Goal: Find contact information: Find contact information

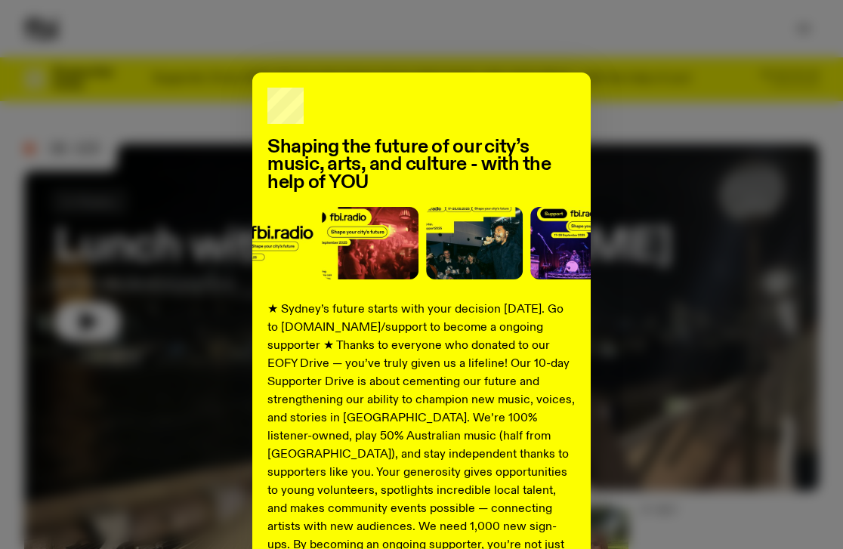
scroll to position [198, 0]
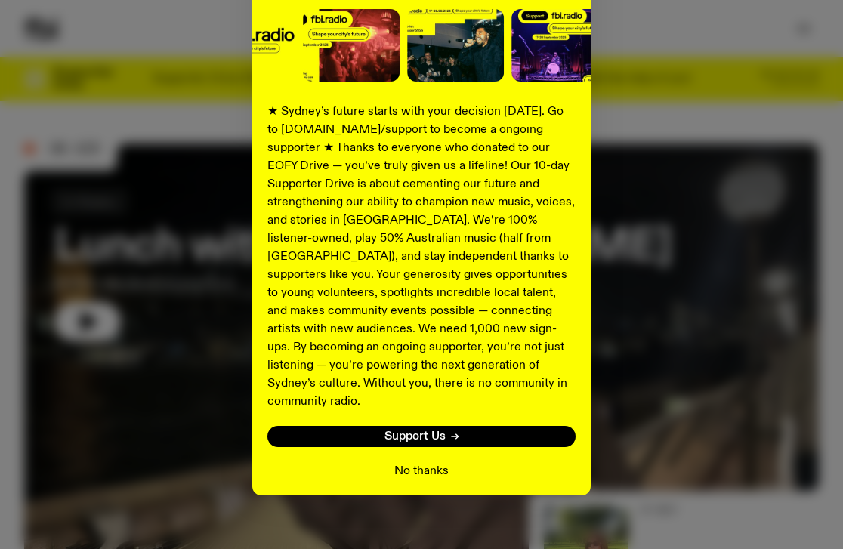
click at [435, 463] on button "No thanks" at bounding box center [422, 472] width 54 height 18
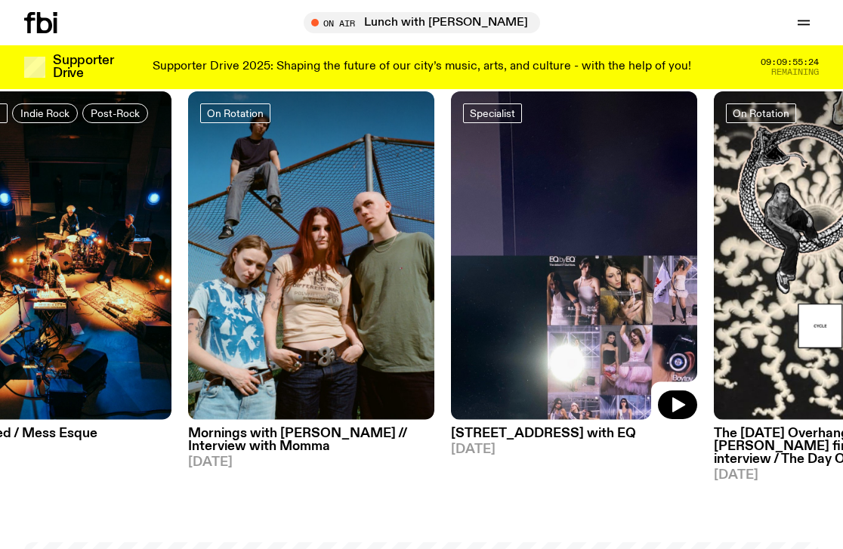
scroll to position [598, 0]
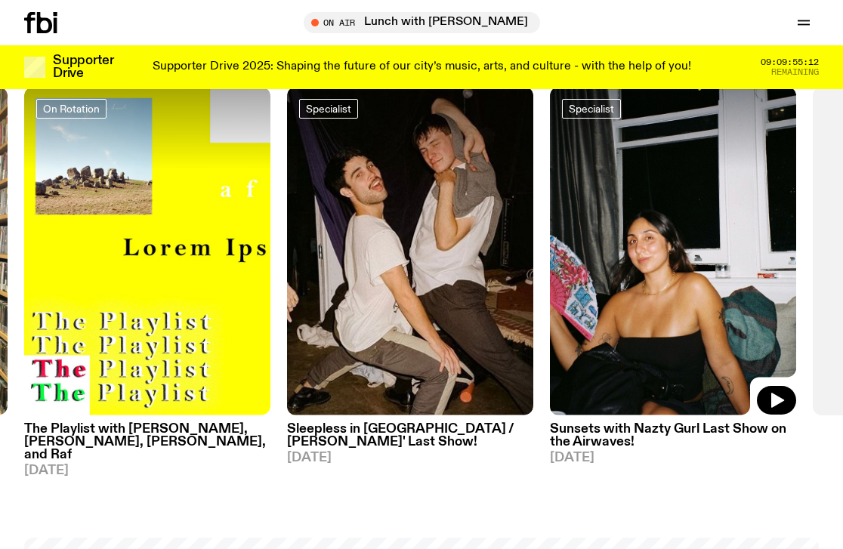
click at [674, 289] on img at bounding box center [673, 251] width 246 height 329
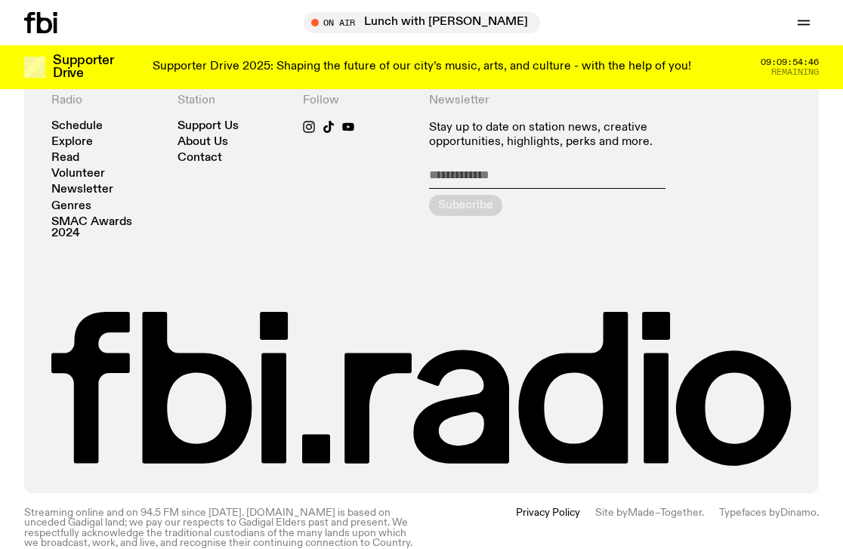
scroll to position [1966, 0]
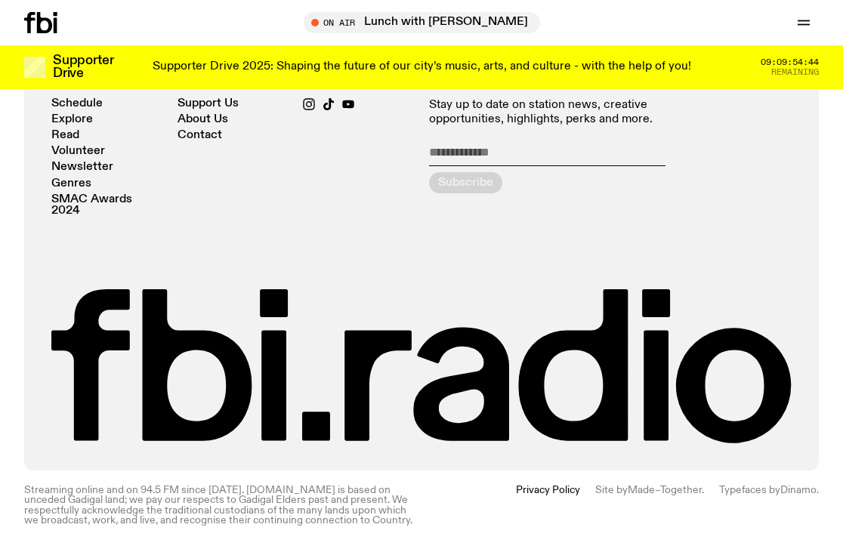
click at [48, 16] on icon at bounding box center [40, 22] width 33 height 21
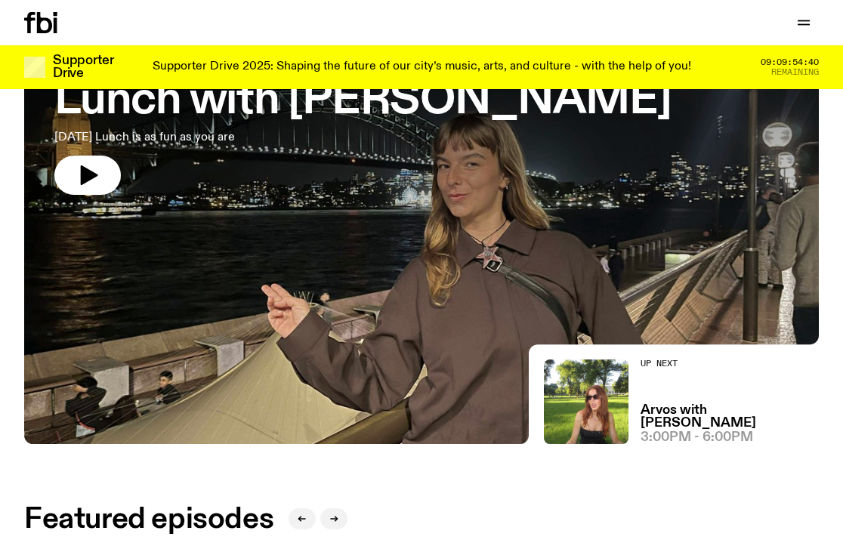
scroll to position [134, 0]
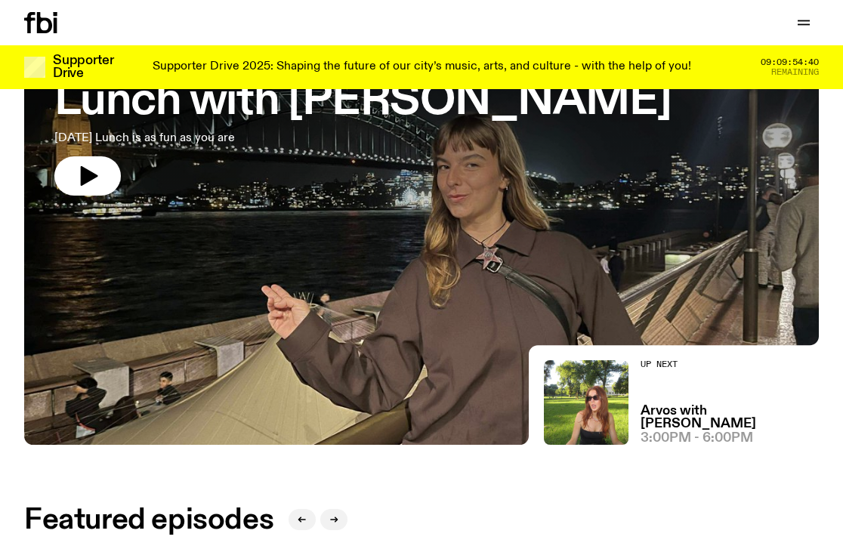
click at [341, 237] on div at bounding box center [421, 147] width 795 height 299
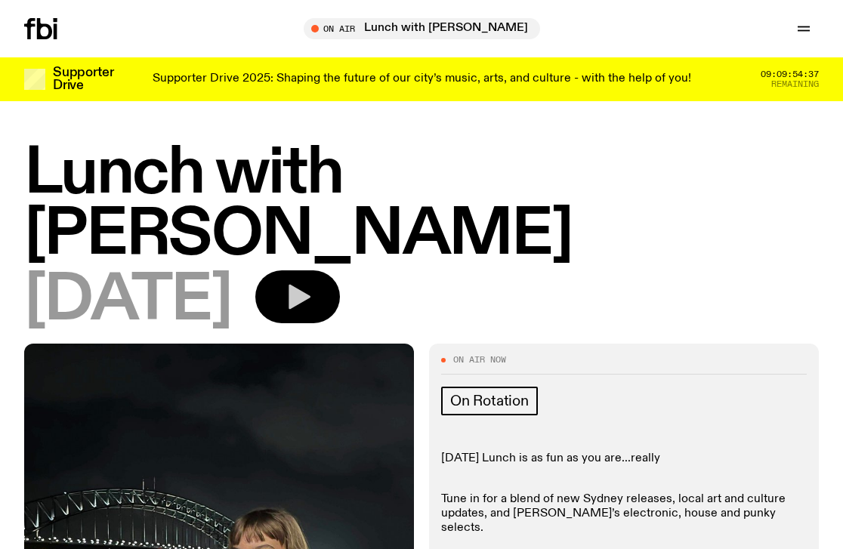
click at [311, 285] on icon "button" at bounding box center [300, 297] width 22 height 25
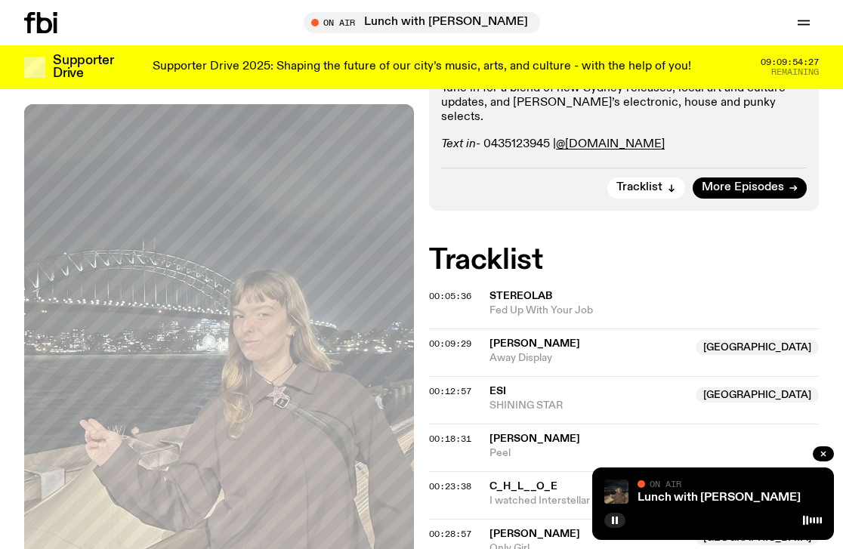
scroll to position [401, 0]
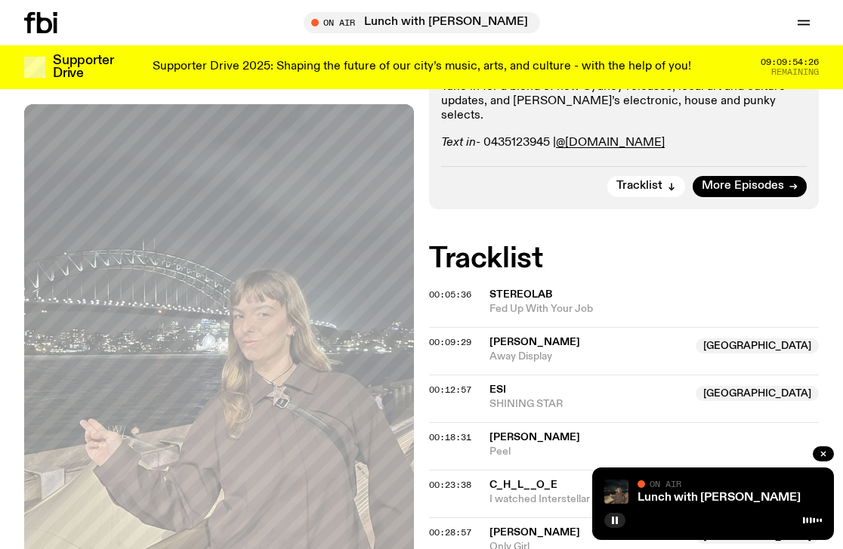
click at [43, 17] on icon at bounding box center [44, 22] width 15 height 21
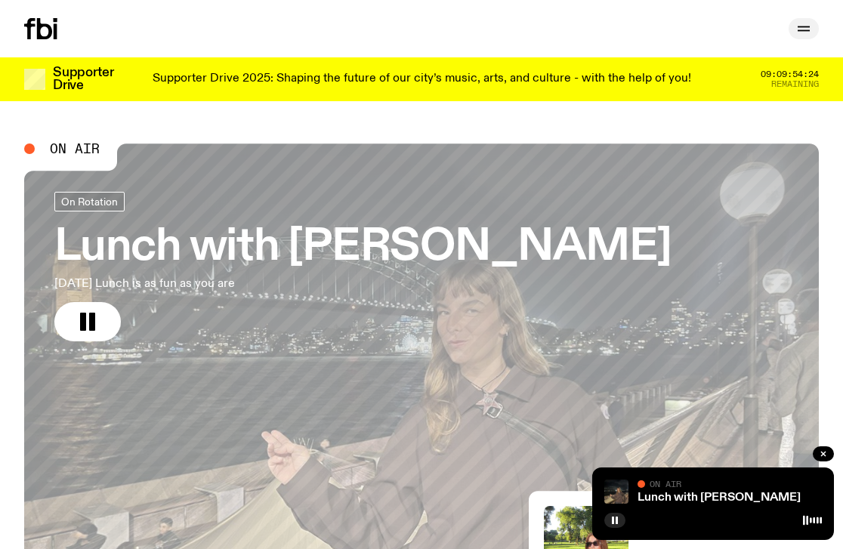
click at [809, 20] on icon "button" at bounding box center [804, 29] width 18 height 18
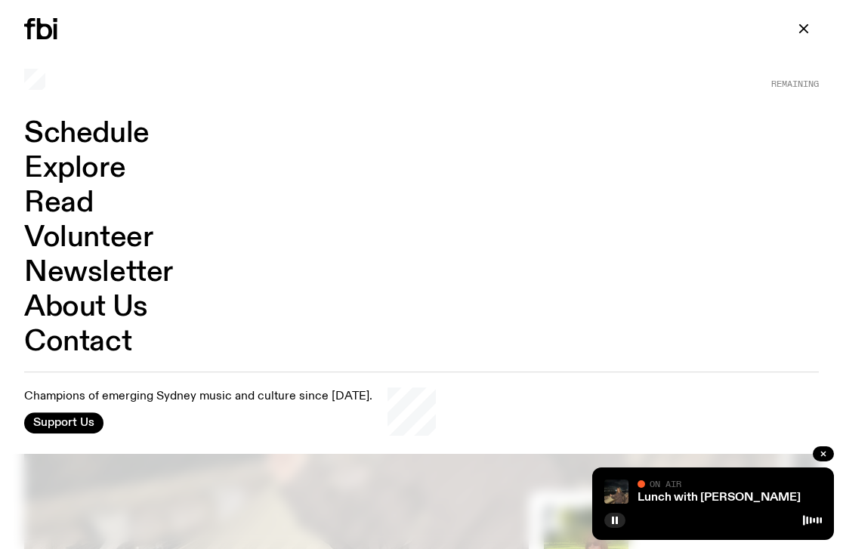
click at [66, 308] on link "About Us" at bounding box center [86, 307] width 124 height 29
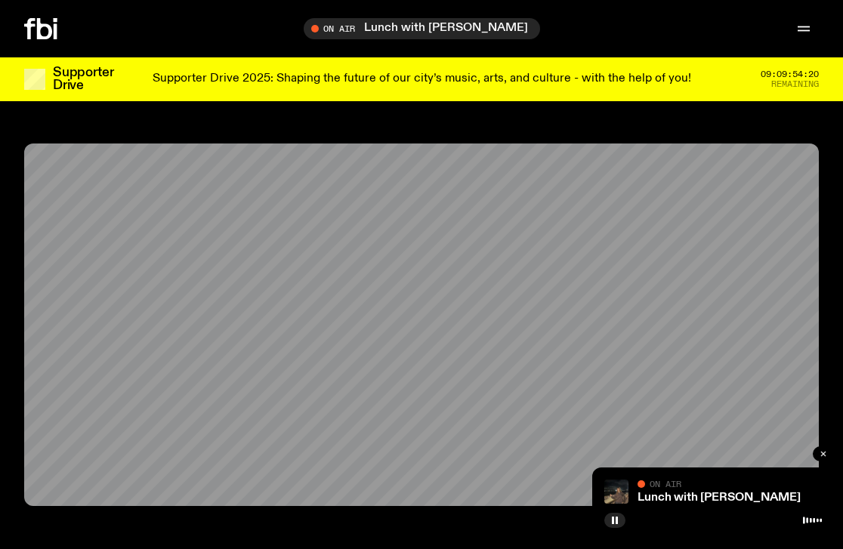
click at [825, 450] on icon "button" at bounding box center [823, 454] width 9 height 9
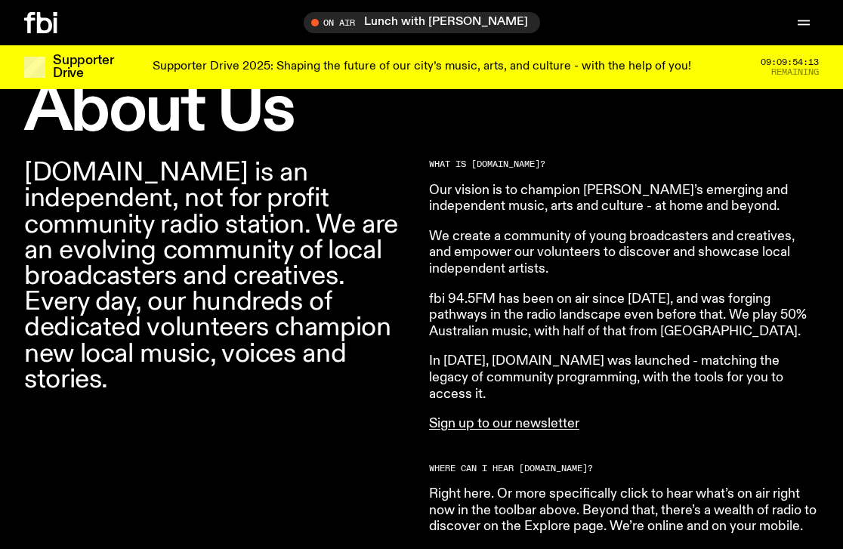
scroll to position [459, 0]
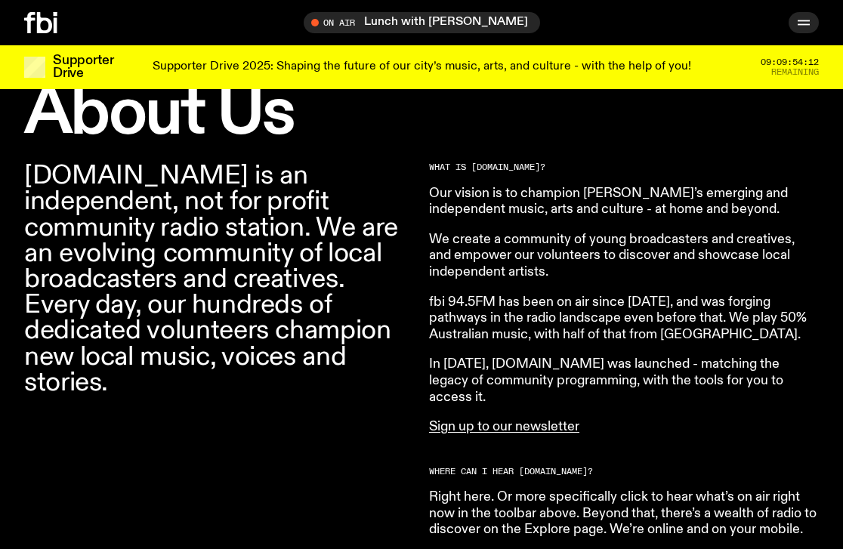
click at [812, 16] on icon "button" at bounding box center [804, 23] width 18 height 18
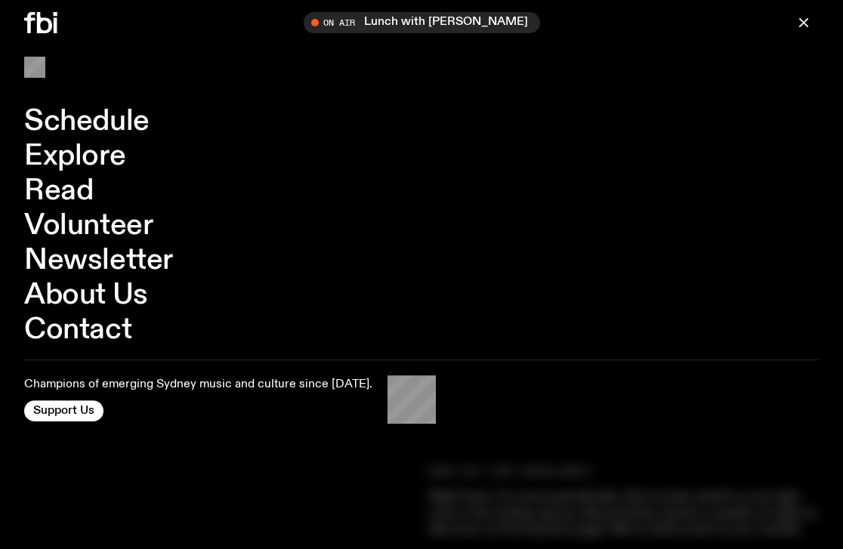
click at [81, 330] on link "Contact" at bounding box center [77, 330] width 107 height 29
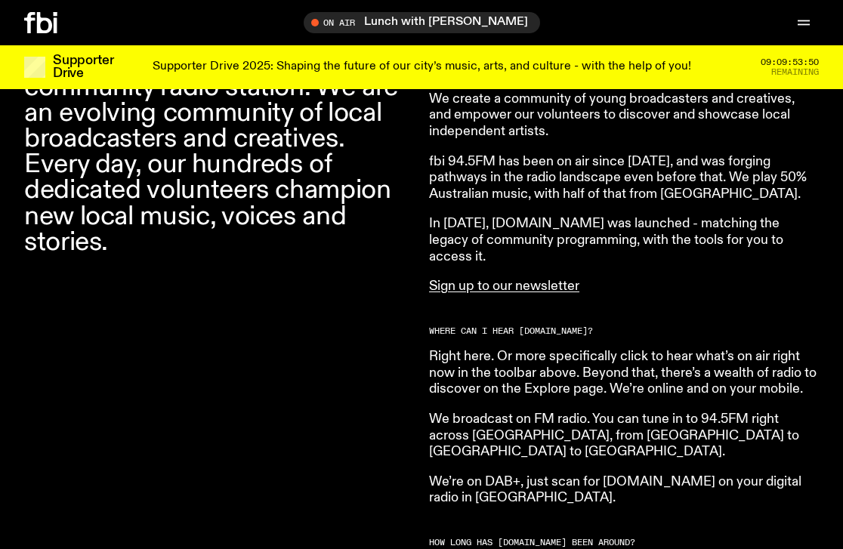
scroll to position [620, 0]
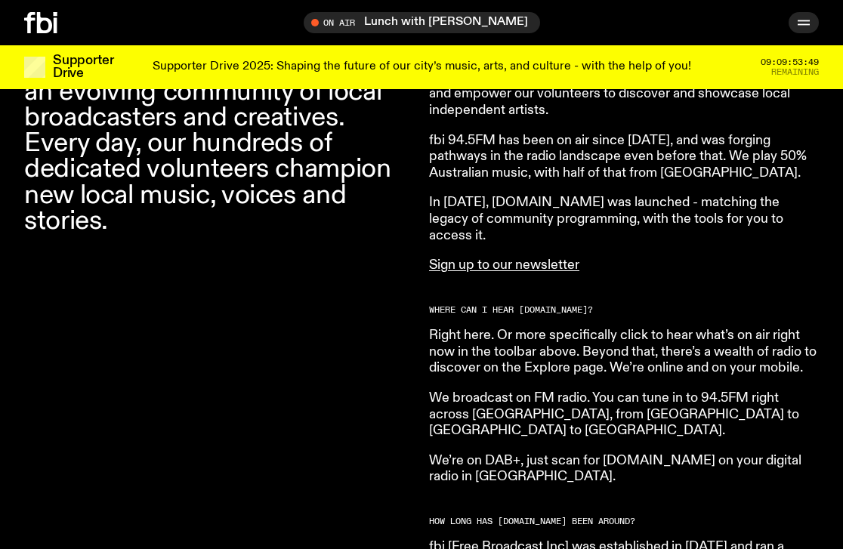
click at [790, 27] on button "button" at bounding box center [804, 22] width 30 height 21
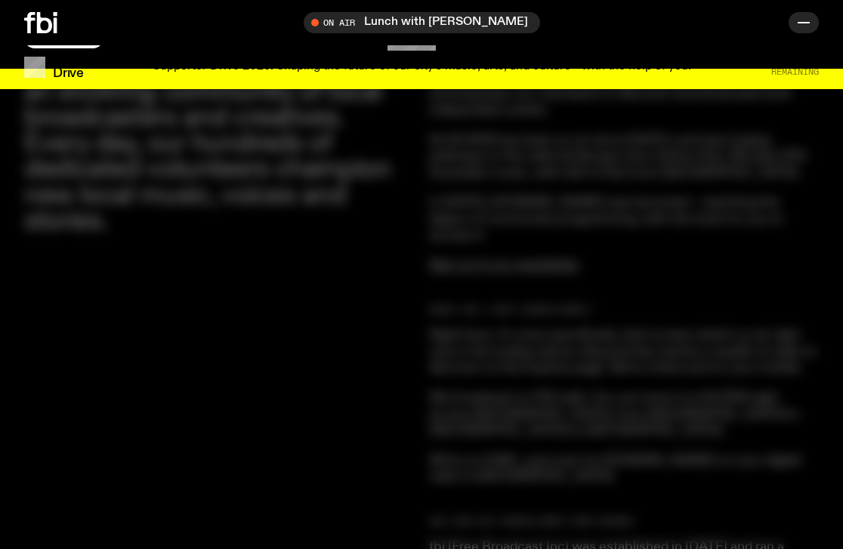
click at [805, 26] on icon "button" at bounding box center [804, 23] width 18 height 18
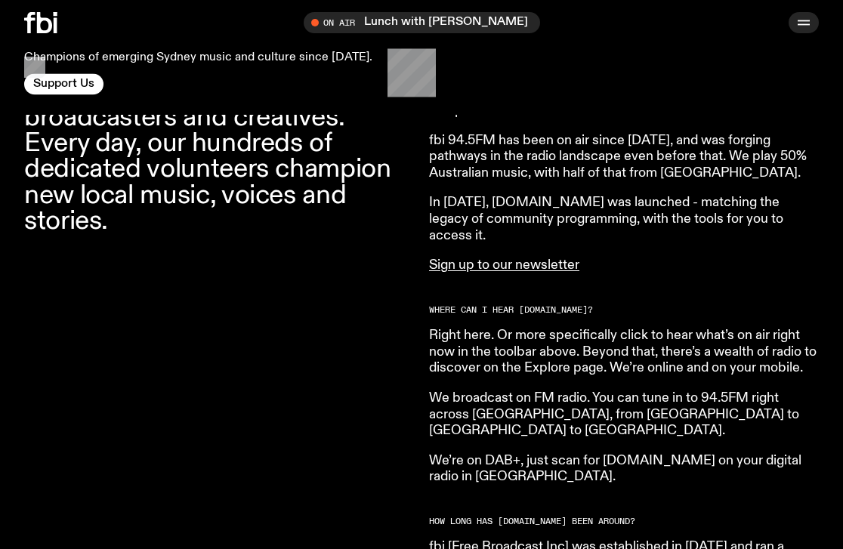
click at [805, 25] on icon "button" at bounding box center [804, 25] width 12 height 0
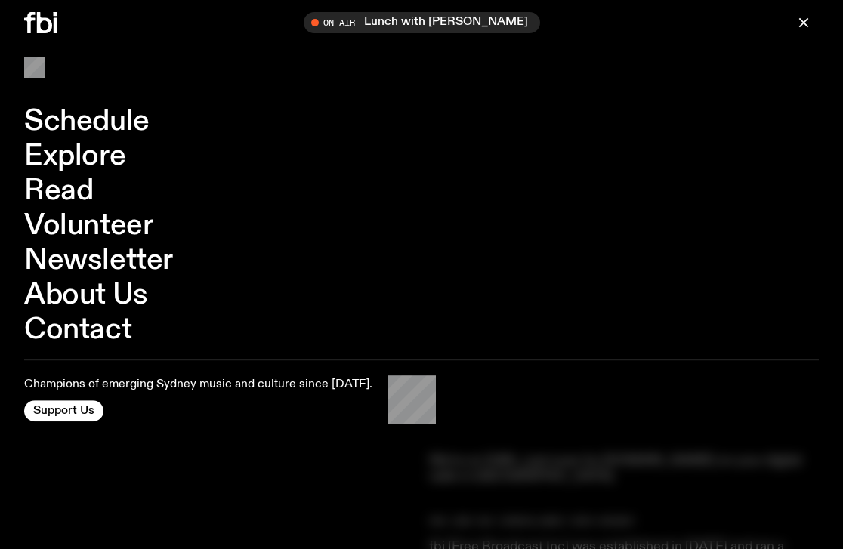
click at [107, 331] on link "Contact" at bounding box center [77, 330] width 107 height 29
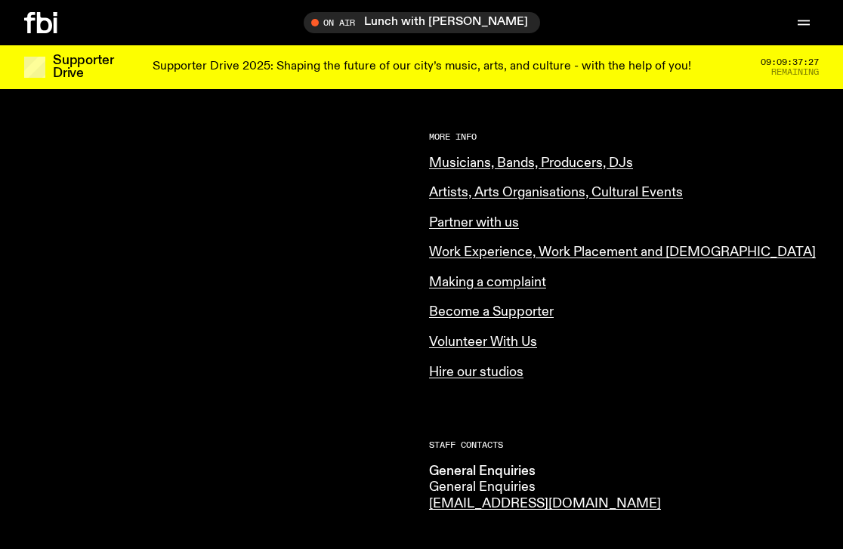
scroll to position [614, 0]
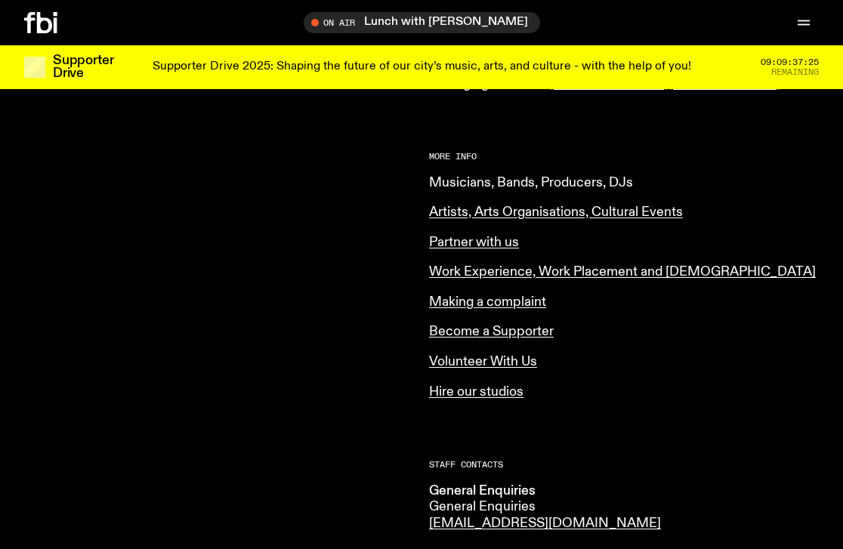
click at [555, 176] on link "Musicians, Bands, Producers, DJs" at bounding box center [531, 183] width 204 height 14
click at [529, 206] on link "Artists, Arts Organisations, Cultural Events" at bounding box center [556, 213] width 254 height 14
click at [484, 265] on link "Work Experience, Work Placement and Internship" at bounding box center [622, 272] width 387 height 14
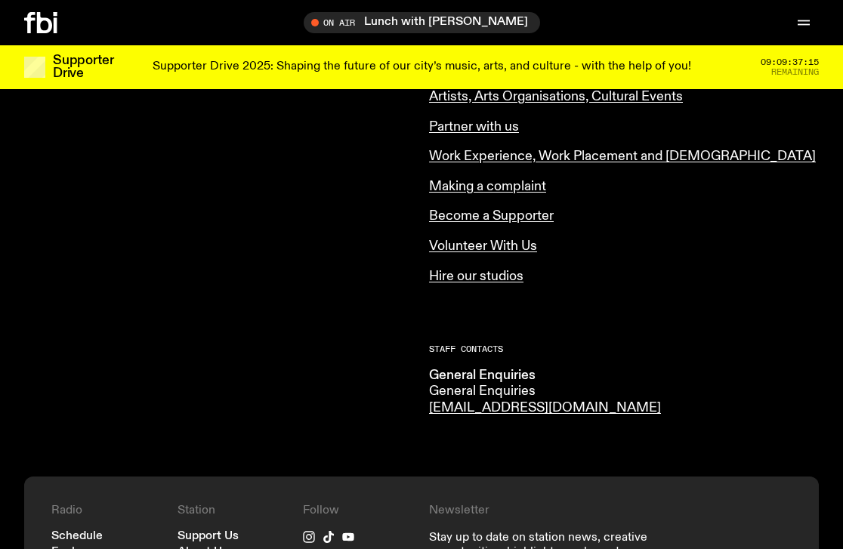
scroll to position [752, 0]
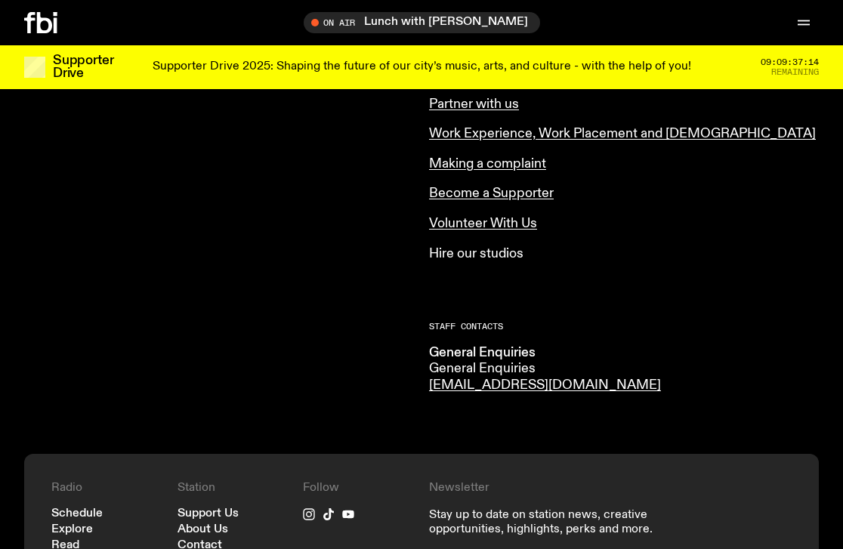
click at [481, 247] on link "Hire our studios" at bounding box center [476, 254] width 94 height 14
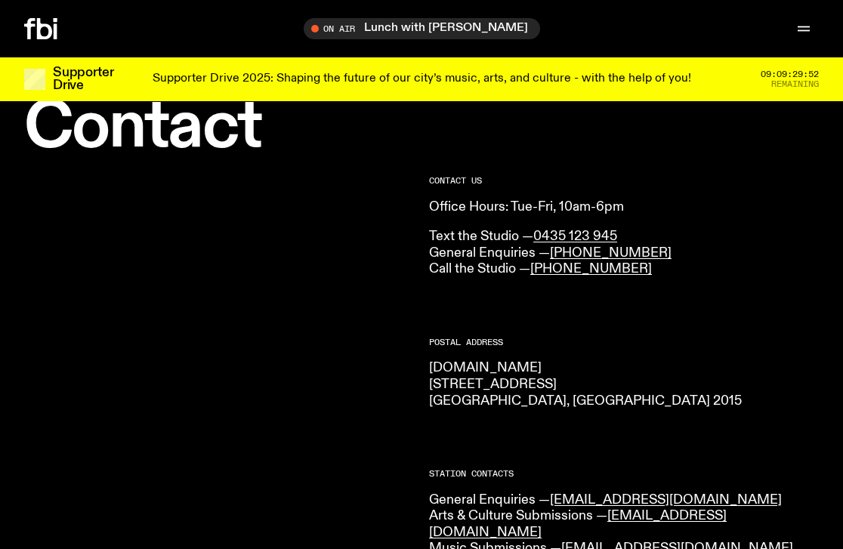
scroll to position [0, 0]
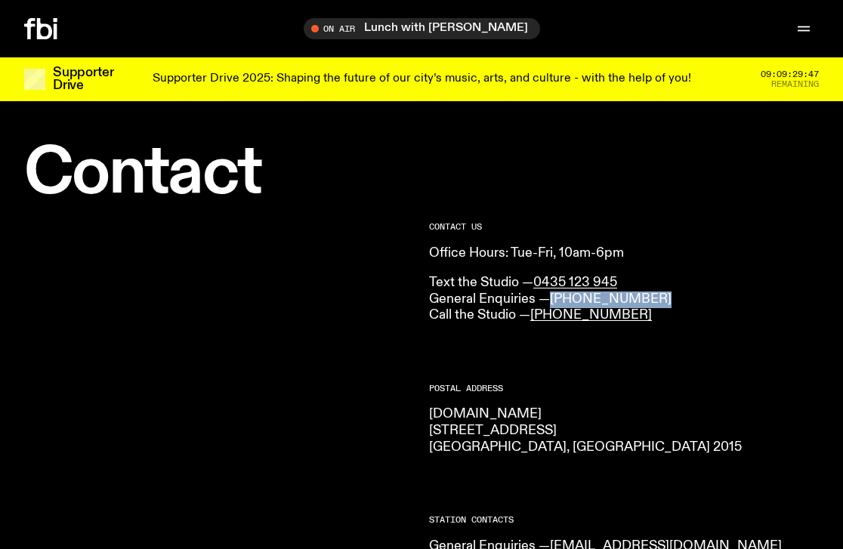
drag, startPoint x: 654, startPoint y: 303, endPoint x: 553, endPoint y: 304, distance: 100.5
click at [553, 304] on p "Text the Studio — 0435 123 945 General Enquiries — (02) 9030 6940 Call the Stud…" at bounding box center [624, 299] width 390 height 49
copy link "(02) 9030 6940"
click at [40, 29] on icon at bounding box center [44, 28] width 15 height 21
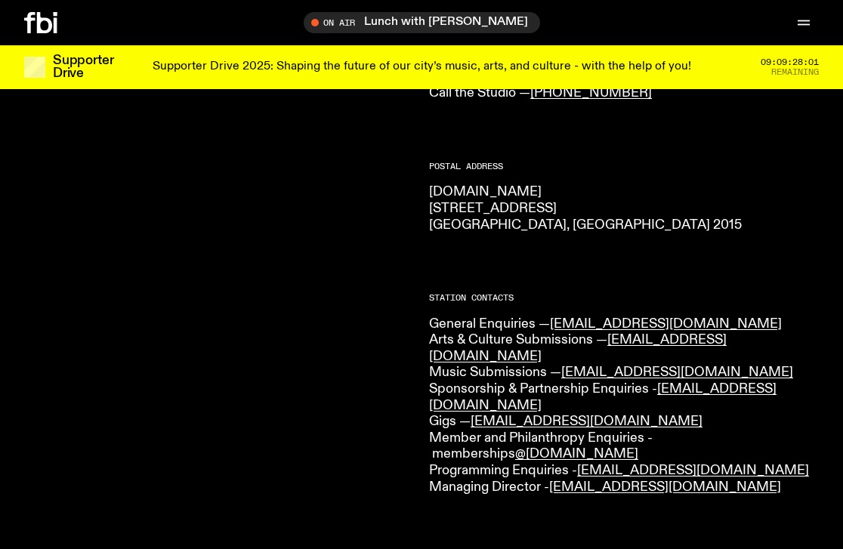
scroll to position [212, 0]
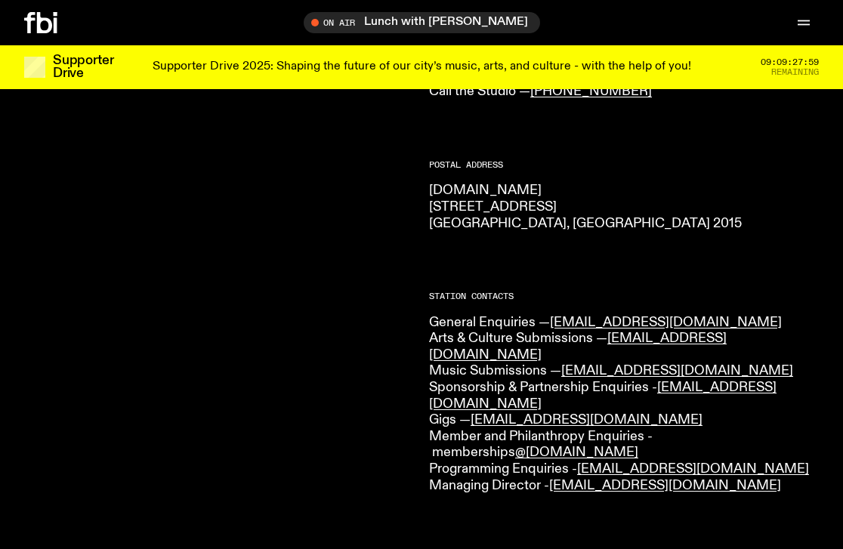
drag, startPoint x: 554, startPoint y: 208, endPoint x: 417, endPoint y: 201, distance: 137.0
click at [417, 201] on div "CONTACT US Office Hours: Tue-Fri, 10am-6pm Text the Studio — 0435 123 945 Gener…" at bounding box center [421, 487] width 843 height 1013
click at [581, 202] on p "fbi.radio 44-54 Botany Road Alexandria, NSW 2015" at bounding box center [624, 207] width 390 height 49
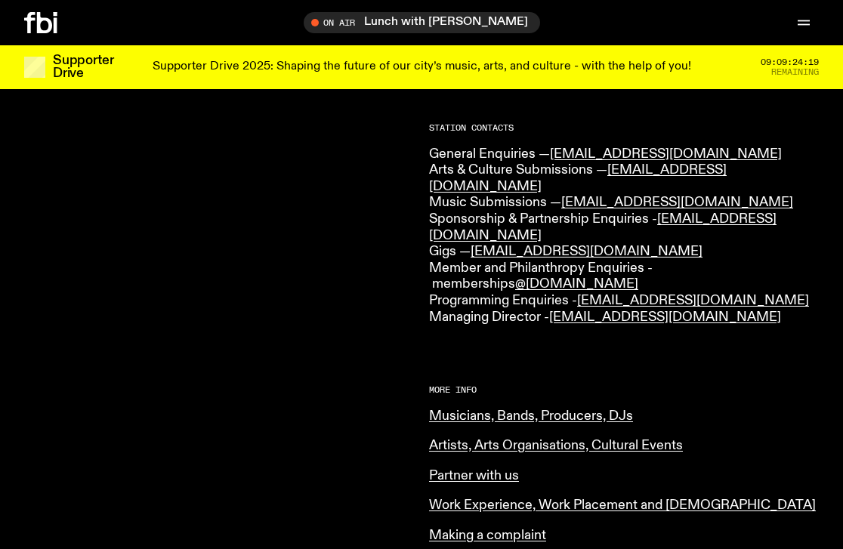
scroll to position [369, 0]
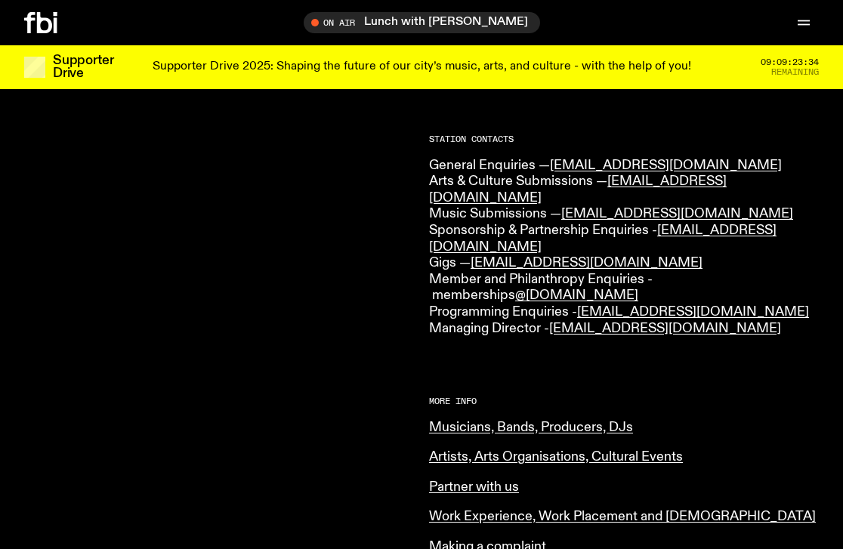
click at [742, 194] on p "General Enquiries — info@fbiradio.com Arts & Culture Submissions — culture@fbir…" at bounding box center [624, 248] width 390 height 180
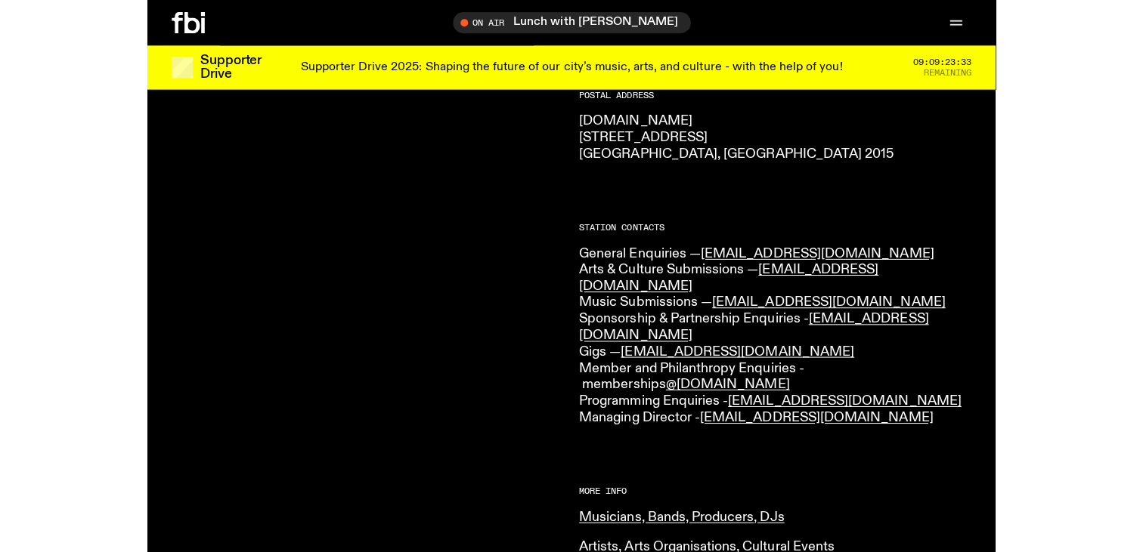
scroll to position [271, 0]
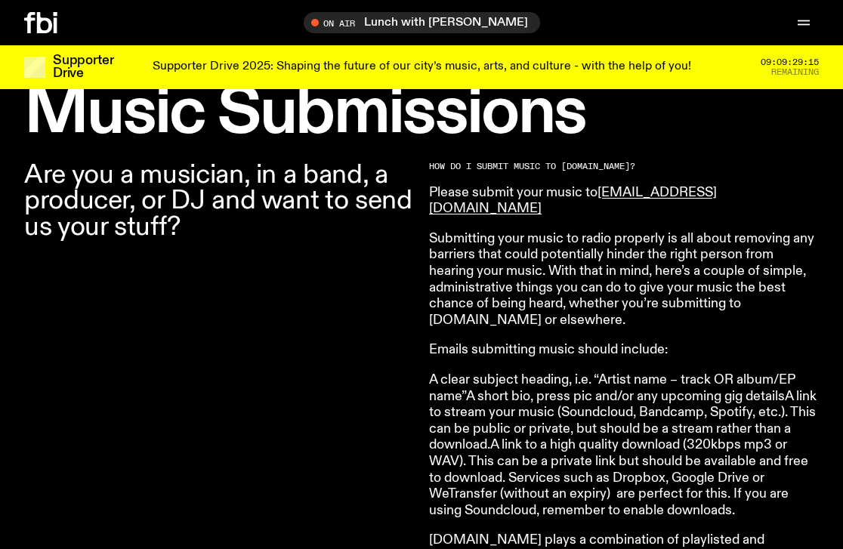
scroll to position [455, 0]
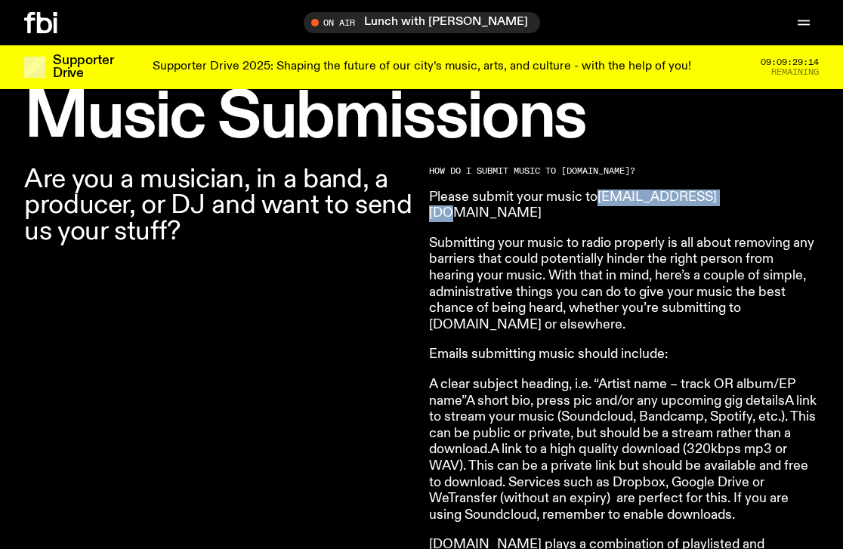
drag, startPoint x: 725, startPoint y: 198, endPoint x: 603, endPoint y: 199, distance: 121.7
click at [603, 199] on p "Please submit your music to music@fbiradio.com" at bounding box center [624, 206] width 390 height 32
copy link "music@fbiradio.com"
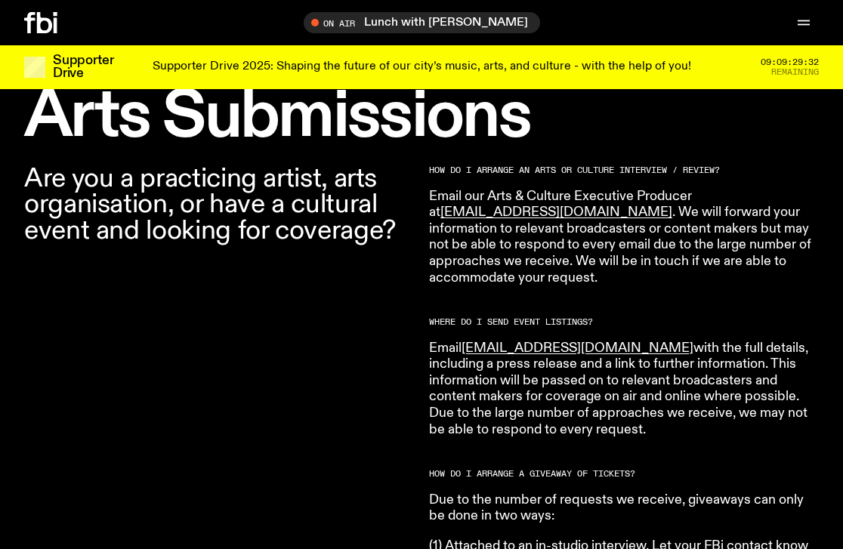
scroll to position [460, 0]
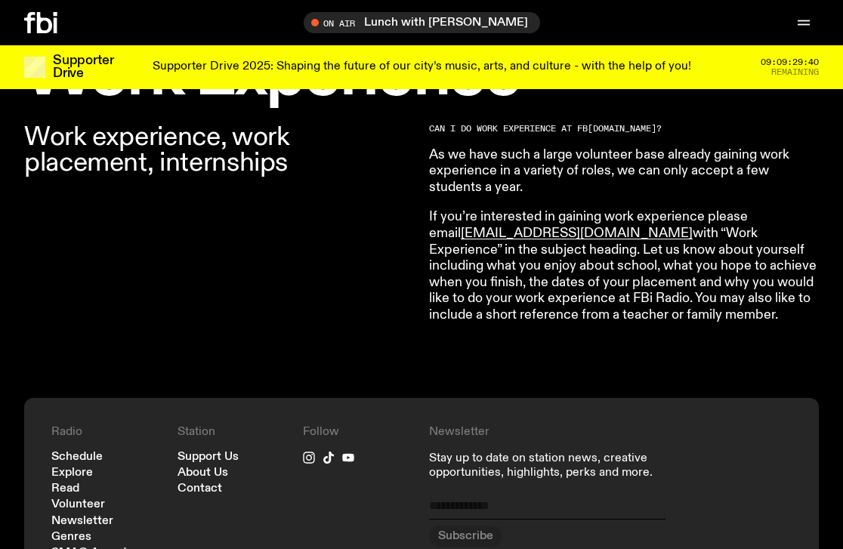
scroll to position [507, 0]
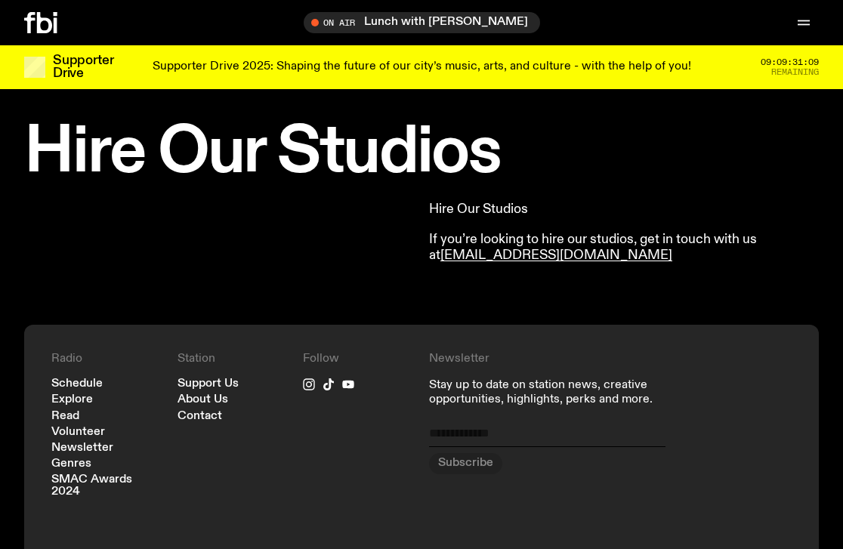
scroll to position [423, 0]
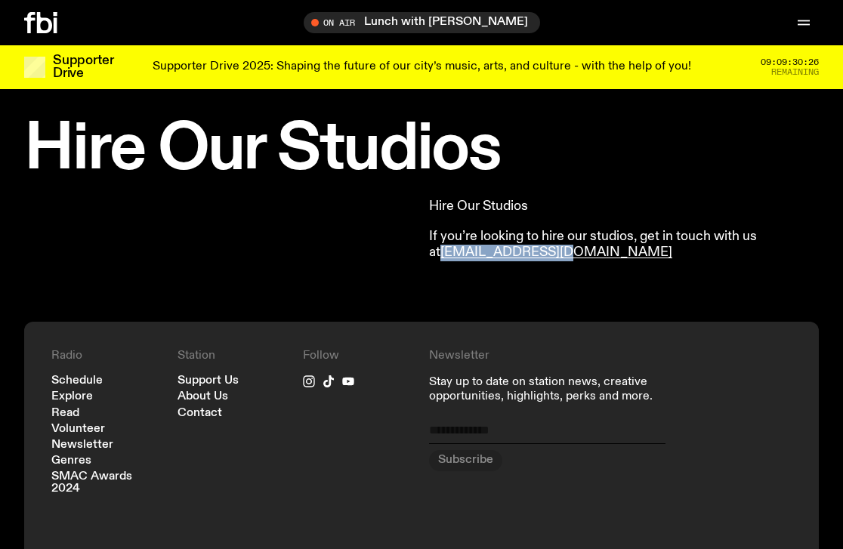
drag, startPoint x: 538, startPoint y: 256, endPoint x: 427, endPoint y: 252, distance: 111.2
click at [427, 252] on div "Hire Our Studios If you’re looking to hire our studios, get in touch with us at…" at bounding box center [421, 251] width 843 height 141
click at [590, 255] on p "If you’re looking to hire our studios, get in touch with us at info@fbiradio.com" at bounding box center [624, 245] width 390 height 32
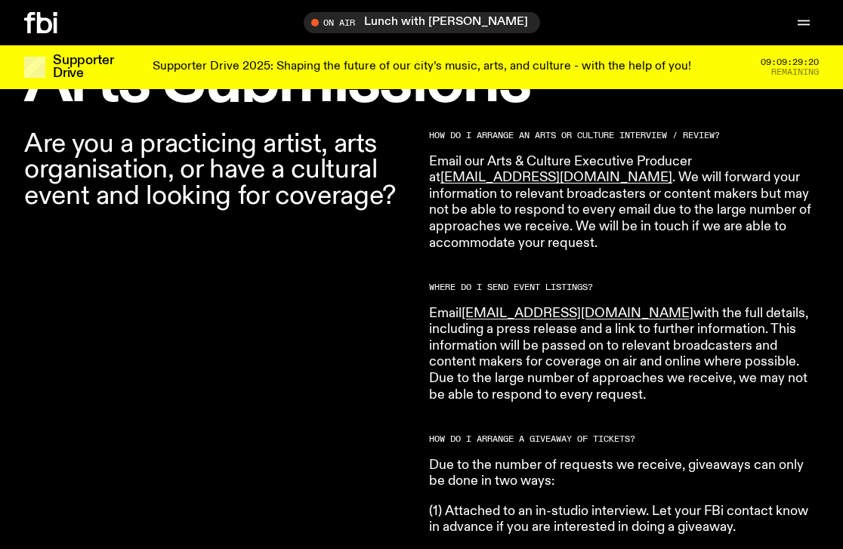
scroll to position [473, 0]
